Goal: Task Accomplishment & Management: Manage account settings

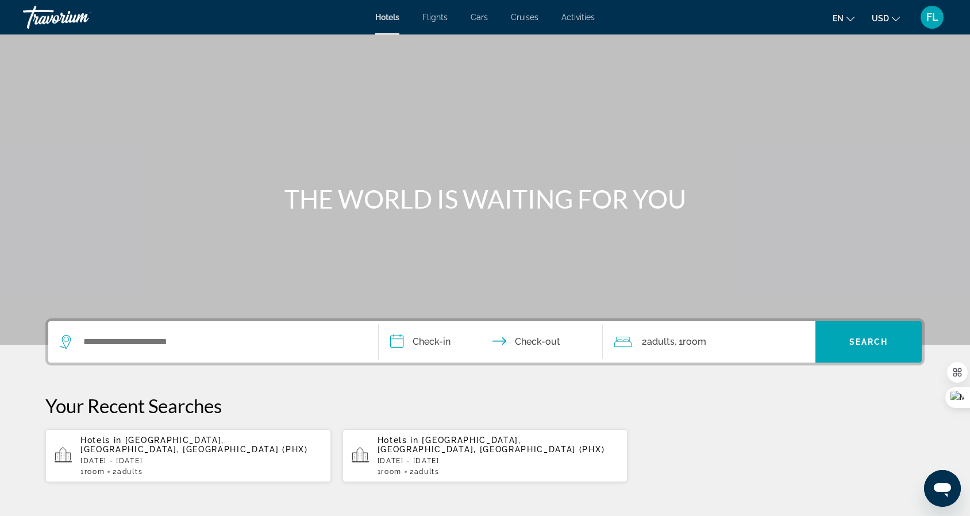
click at [934, 20] on span "FL" at bounding box center [933, 16] width 12 height 11
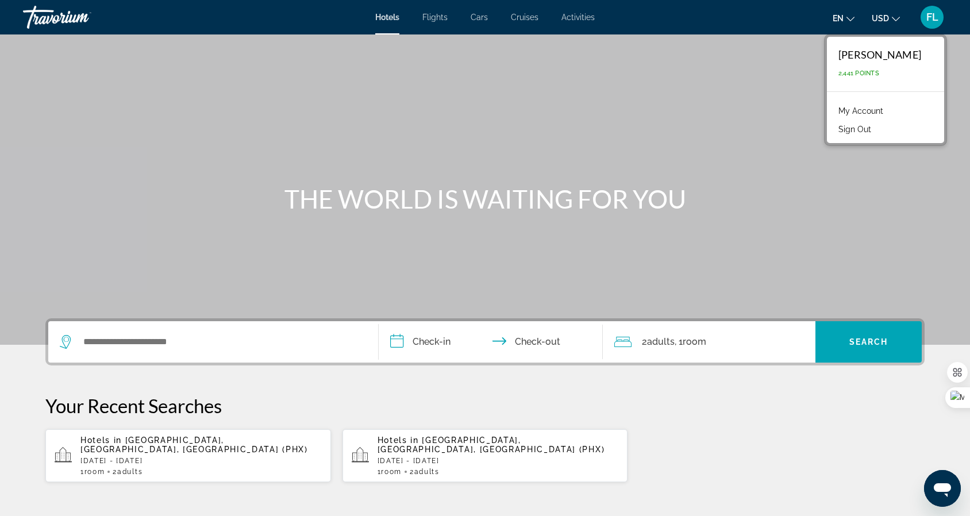
click at [889, 112] on link "My Account" at bounding box center [861, 110] width 56 height 15
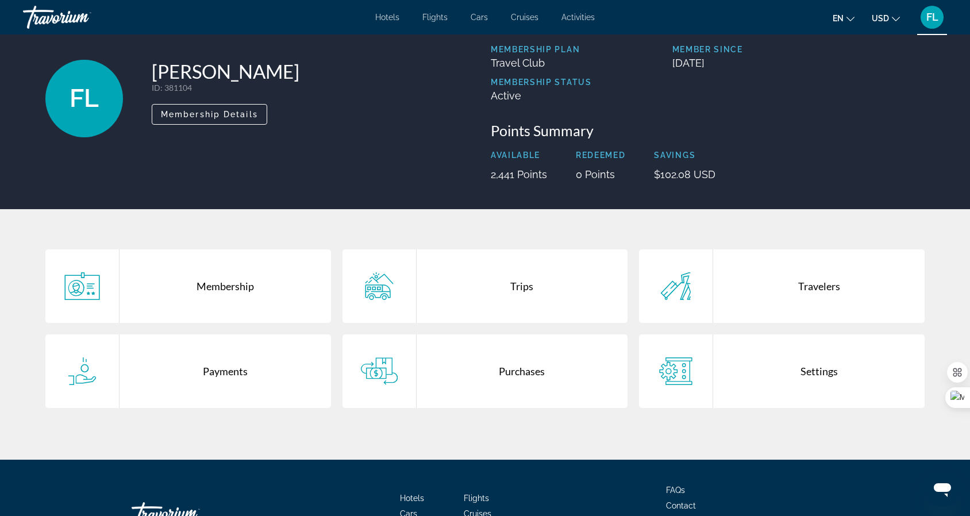
scroll to position [46, 0]
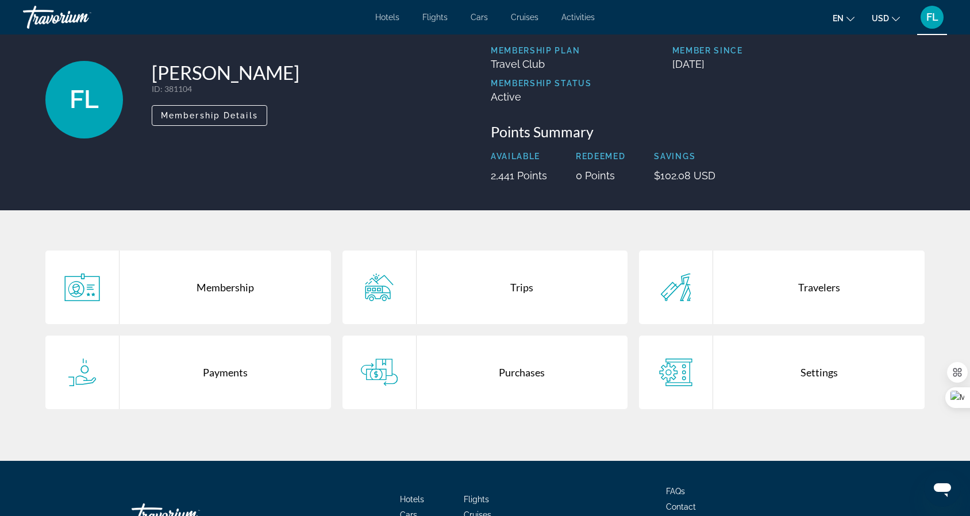
click at [518, 375] on div "Purchases" at bounding box center [523, 373] width 212 height 74
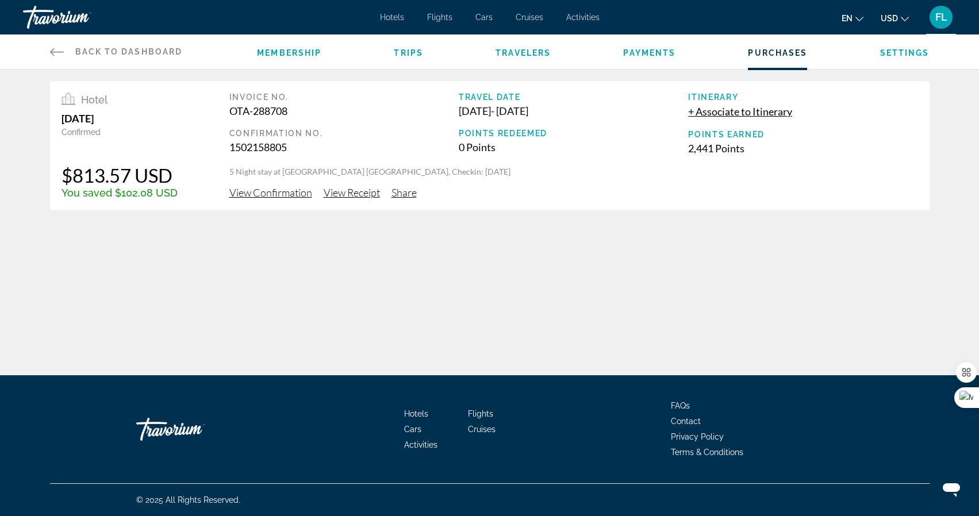
click at [309, 51] on span "Membership" at bounding box center [289, 52] width 64 height 9
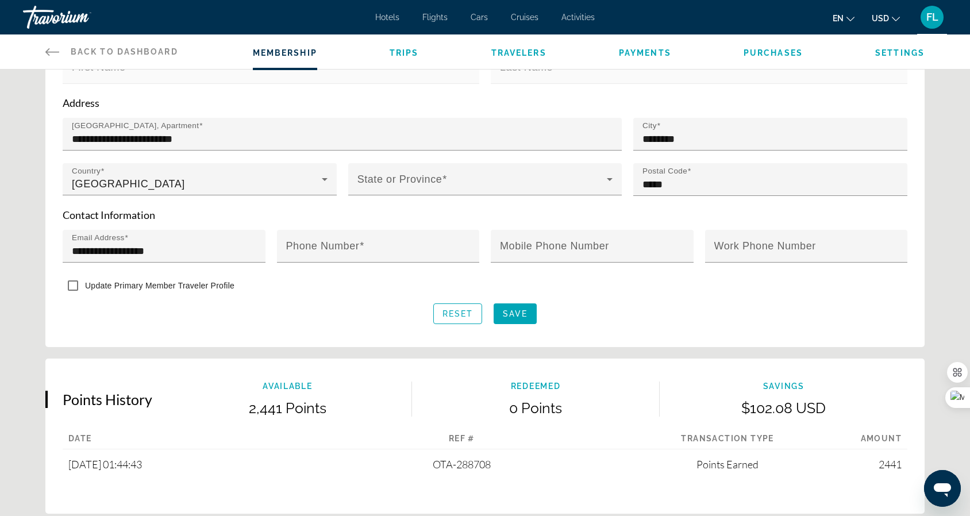
scroll to position [388, 0]
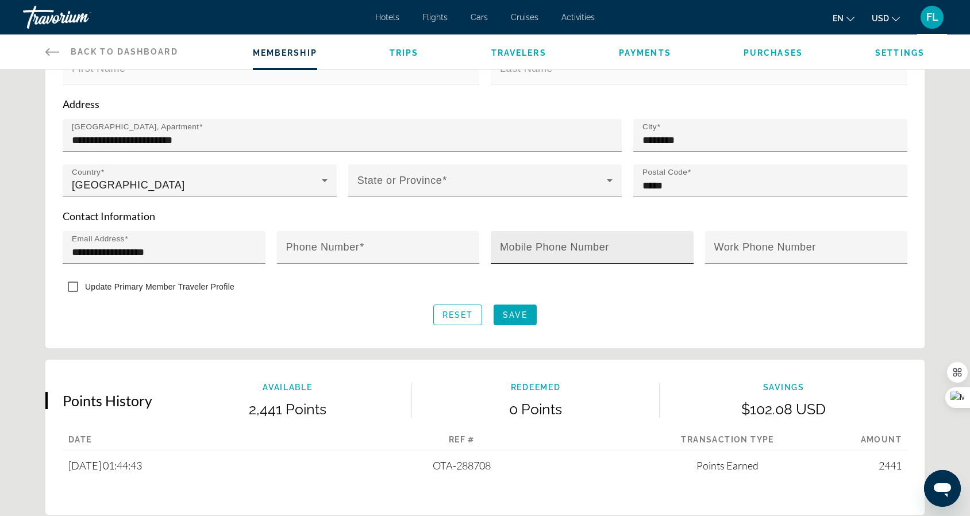
click at [532, 247] on mat-label "Mobile Phone Number" at bounding box center [554, 246] width 109 height 11
click at [532, 247] on input "Mobile Phone Number" at bounding box center [595, 252] width 191 height 14
type input "**********"
click at [563, 326] on div "**********" at bounding box center [485, 127] width 880 height 441
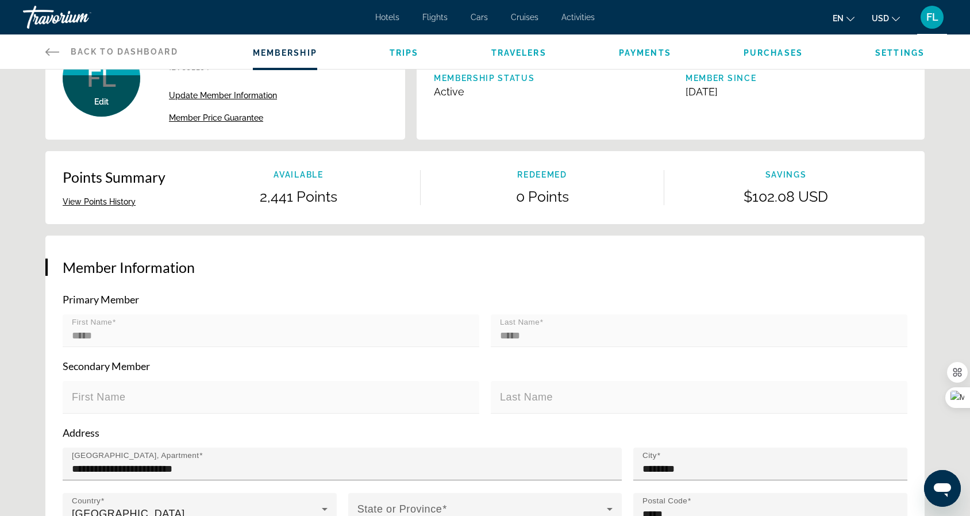
scroll to position [0, 0]
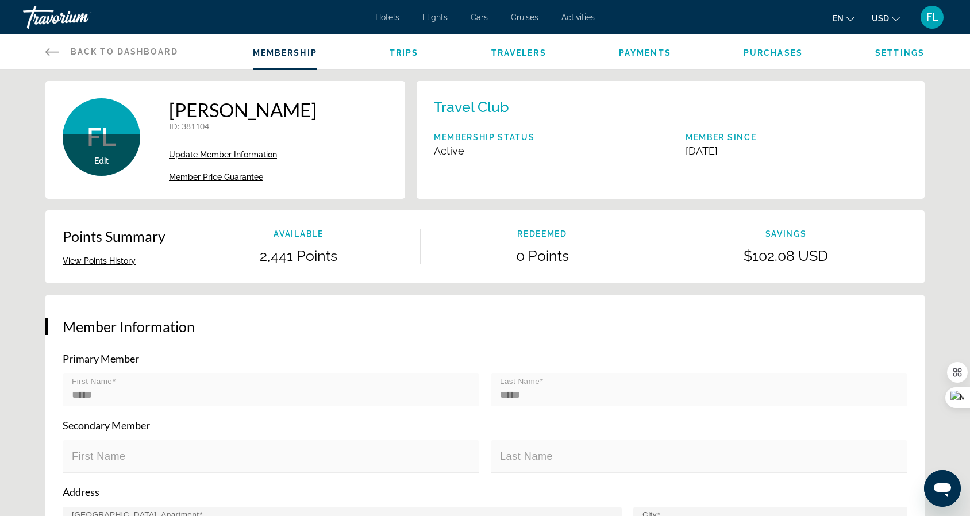
click at [402, 53] on span "Trips" at bounding box center [404, 52] width 29 height 9
